Goal: Check status

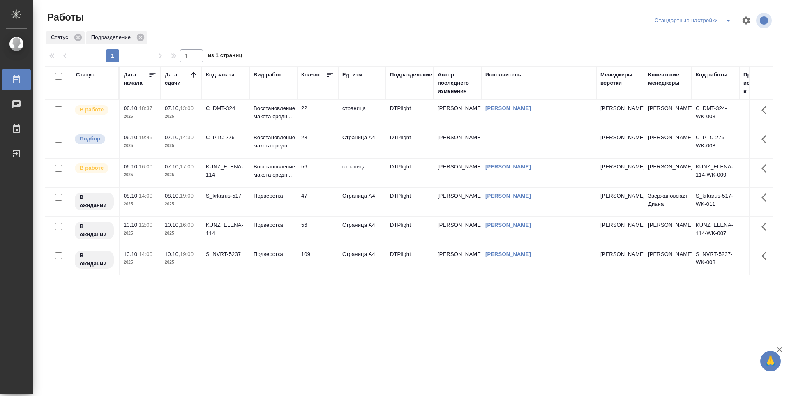
click at [220, 241] on td "KUNZ_ELENA-114" at bounding box center [226, 231] width 48 height 29
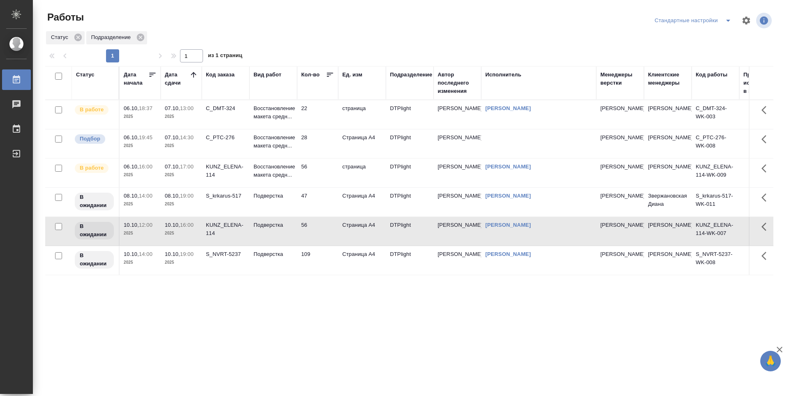
click at [234, 317] on div "Статус Дата начала Дата сдачи Код заказа Вид работ Кол-во Ед. изм Подразделение…" at bounding box center [409, 214] width 728 height 296
click at [291, 331] on div "Статус Дата начала Дата сдачи Код заказа Вид работ Кол-во Ед. изм Подразделение…" at bounding box center [409, 214] width 728 height 296
click at [316, 174] on td "56" at bounding box center [317, 173] width 41 height 29
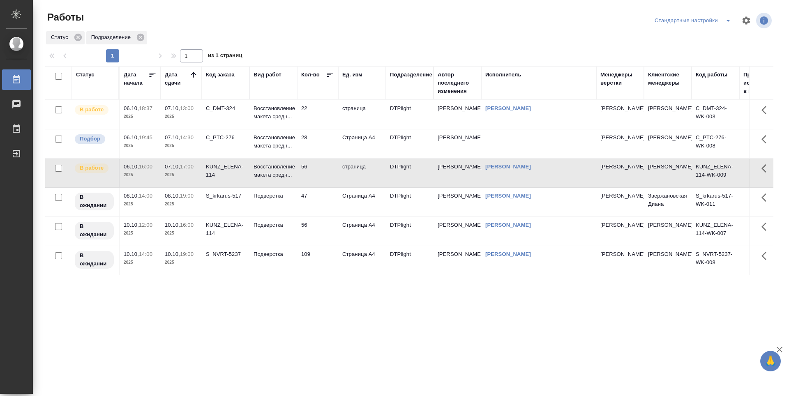
click at [319, 194] on td "47" at bounding box center [317, 202] width 41 height 29
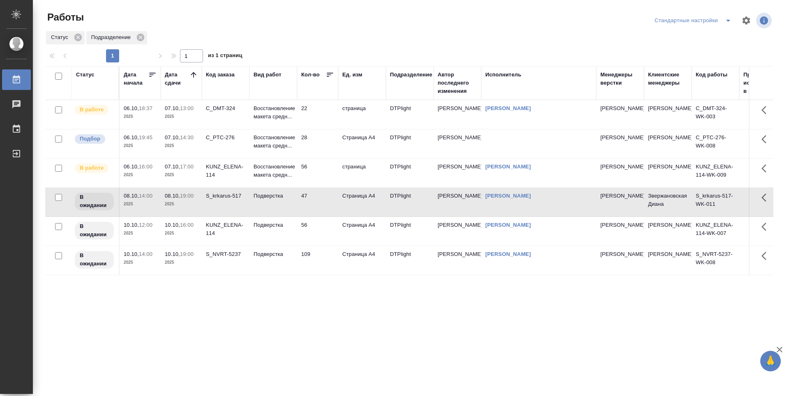
click at [323, 233] on td "56" at bounding box center [317, 231] width 41 height 29
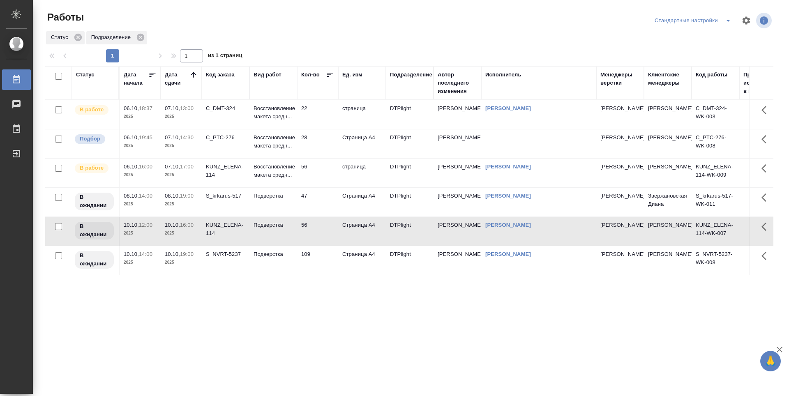
click at [320, 264] on td "109" at bounding box center [317, 260] width 41 height 29
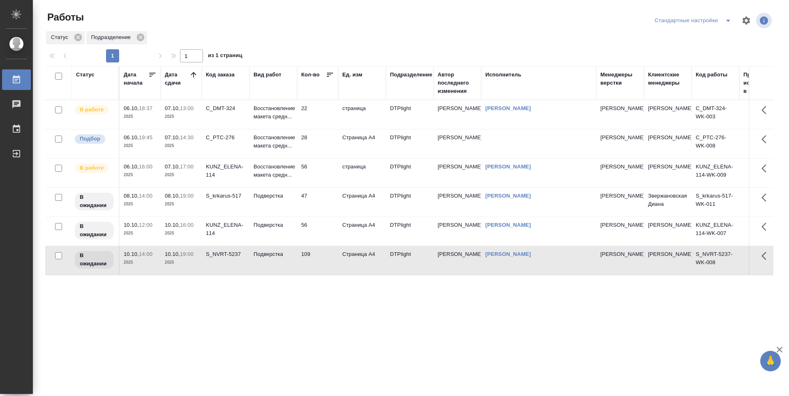
click at [318, 316] on div "Статус Дата начала Дата сдачи Код заказа Вид работ Кол-во Ед. изм Подразделение…" at bounding box center [409, 214] width 728 height 296
click at [315, 116] on td "22" at bounding box center [317, 114] width 41 height 29
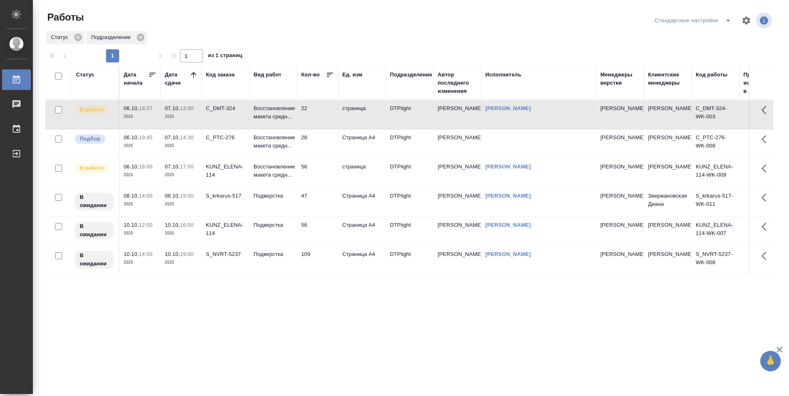
click at [316, 172] on td "56" at bounding box center [317, 173] width 41 height 29
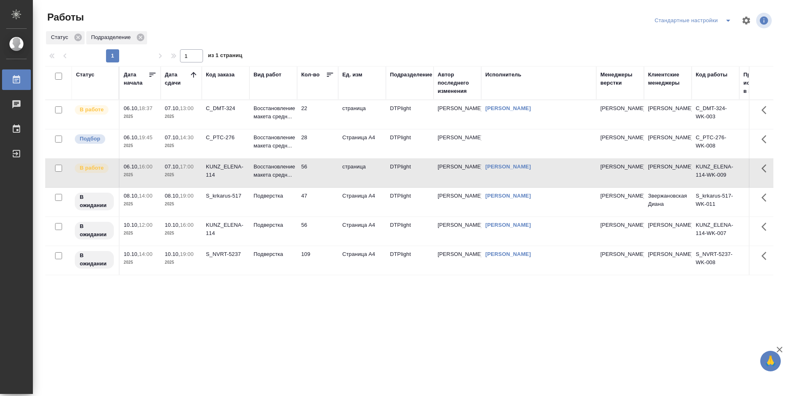
click at [315, 302] on div "Статус Дата начала Дата сдачи Код заказа Вид работ Кол-во Ед. изм Подразделение…" at bounding box center [409, 214] width 728 height 296
